Goal: Task Accomplishment & Management: Manage account settings

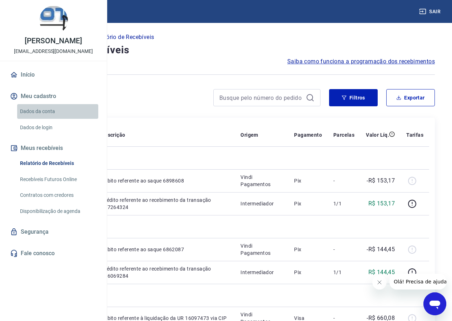
click at [33, 119] on link "Dados da conta" at bounding box center [57, 111] width 81 height 15
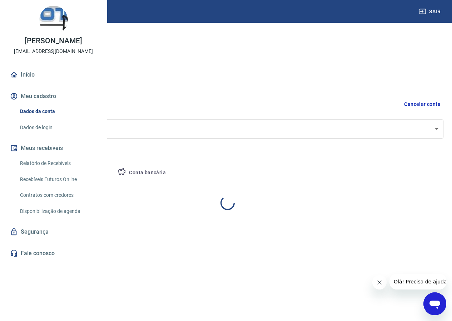
select select "PR"
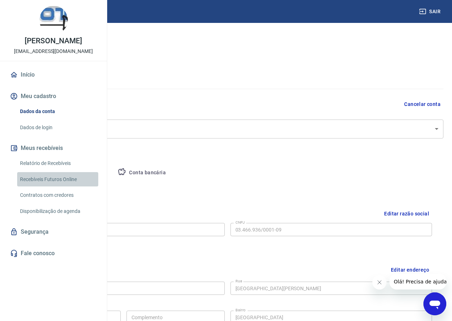
click at [41, 187] on link "Recebíveis Futuros Online" at bounding box center [57, 179] width 81 height 15
